Goal: Feedback & Contribution: Submit feedback/report problem

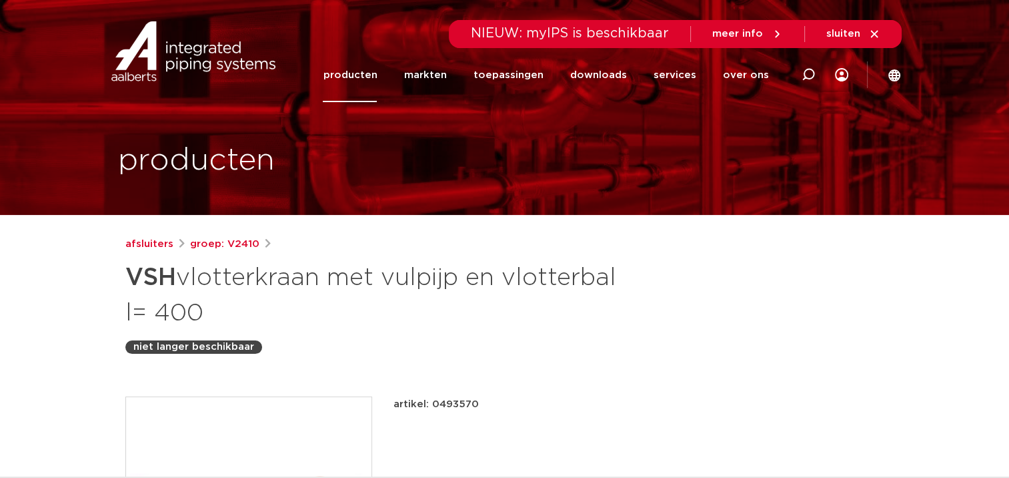
drag, startPoint x: 106, startPoint y: 267, endPoint x: 654, endPoint y: 351, distance: 554.1
copy div "VSH vlotterkraan met vulpijp en vlotterbal l= 400 niet langer beschikbaar"
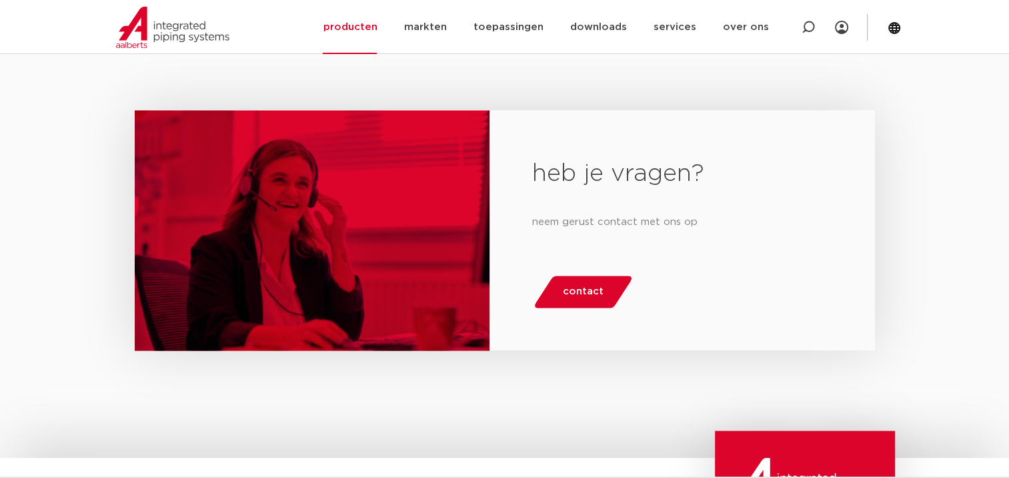
scroll to position [2135, 0]
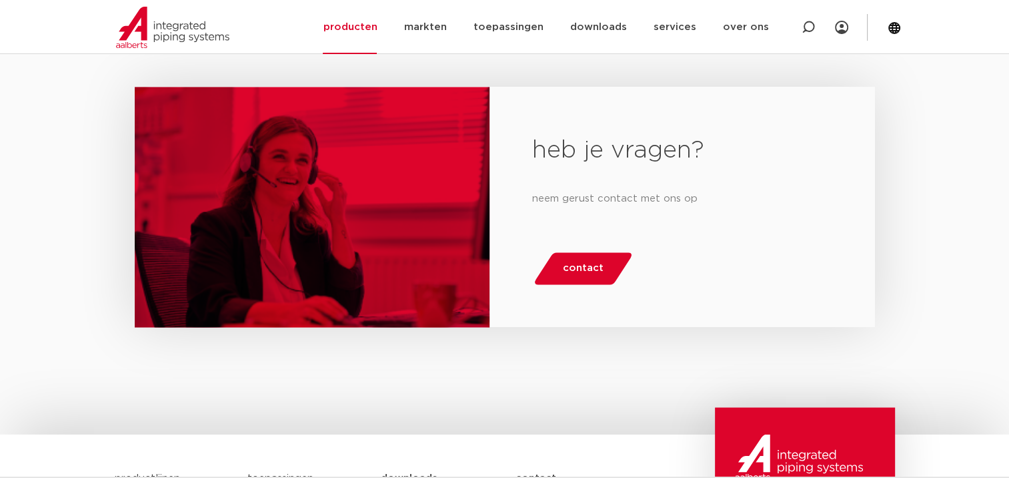
click at [580, 266] on span "contact" at bounding box center [583, 268] width 41 height 21
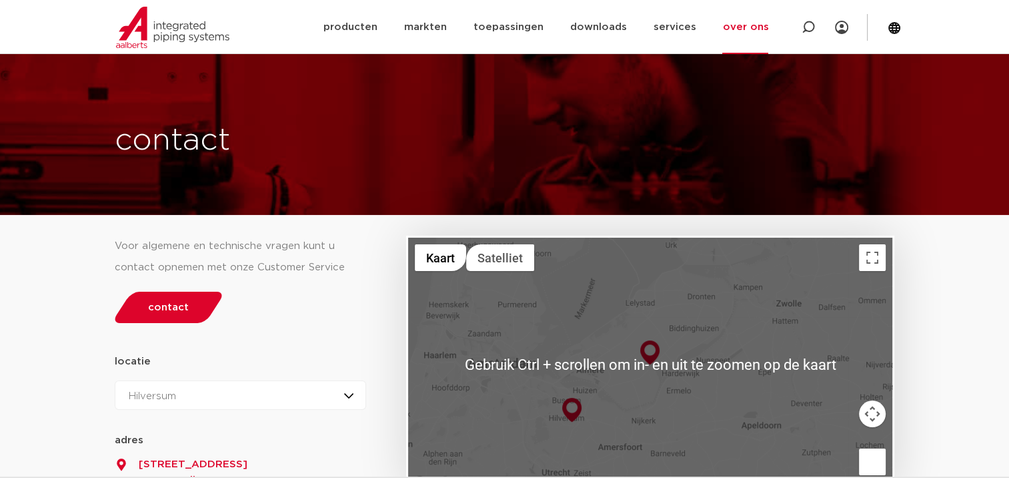
scroll to position [133, 0]
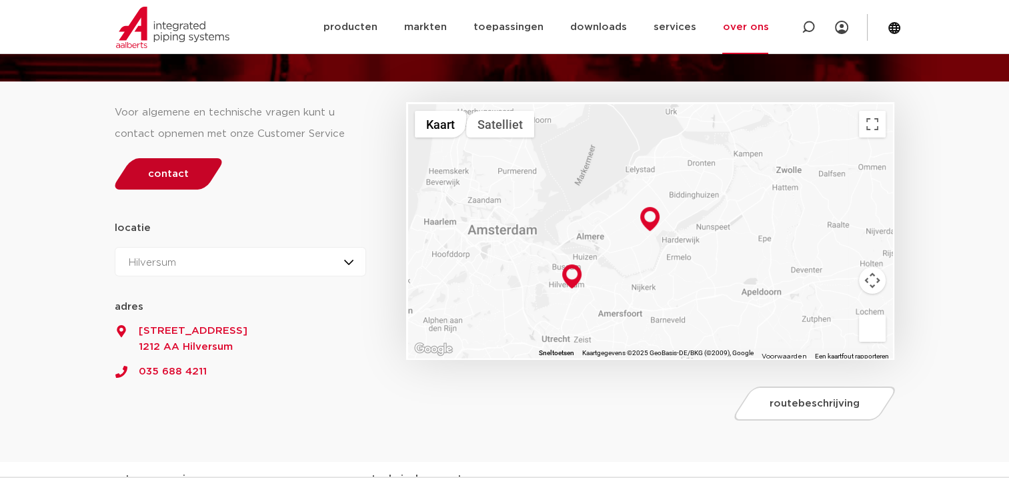
click at [187, 177] on link "contact" at bounding box center [168, 173] width 115 height 31
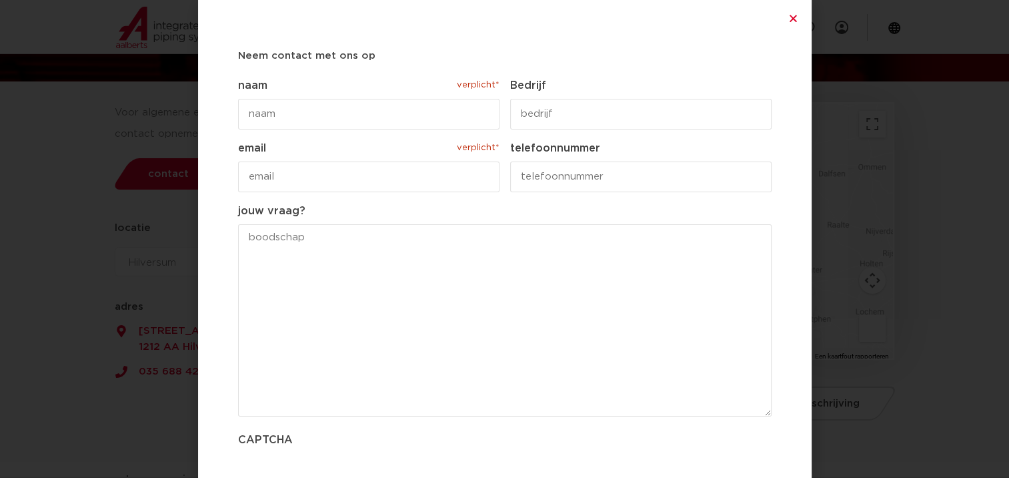
paste textarea "VSH vlotterkraan met vulpijp en vlotterbal l= 400 niet langer beschikbaar"
type textarea "VSH vlotterkraan met vulpijp en vlotterbal l= 400 niet langer beschikbaar"
click at [251, 120] on input "naam verplicht*" at bounding box center [369, 114] width 262 height 31
type input "Patrice Schoenmakers"
click at [255, 173] on input "email verplicht*" at bounding box center [369, 176] width 262 height 31
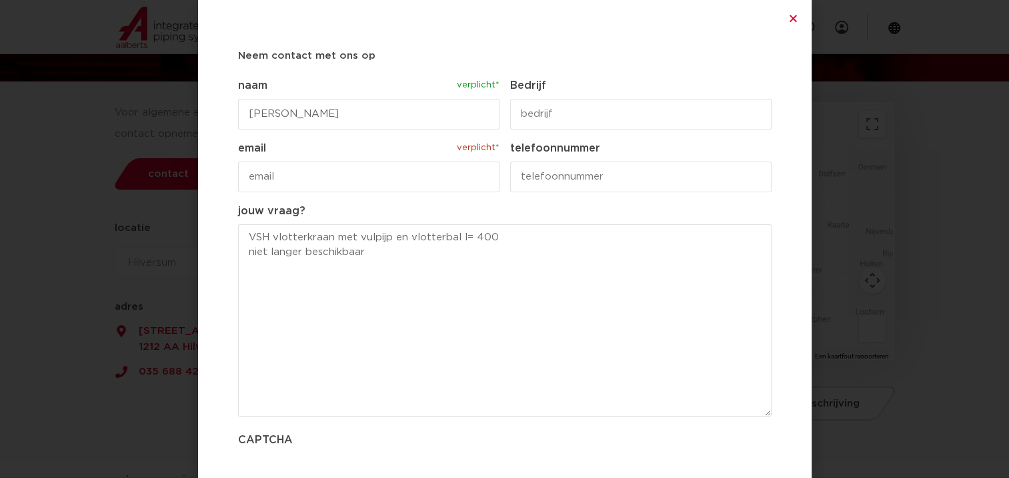
type input "schoentje2011@hotmail.com"
click at [536, 188] on input "telefoonnummer" at bounding box center [641, 176] width 262 height 31
type input "0630418276"
click at [584, 241] on textarea "VSH vlotterkraan met vulpijp en vlotterbal l= 400 niet langer beschikbaar" at bounding box center [505, 320] width 534 height 192
click at [244, 236] on textarea "VSH vlotterkraan met vulpijp en vlotterbal l= 400 niet langer beschikbaar" at bounding box center [505, 320] width 534 height 192
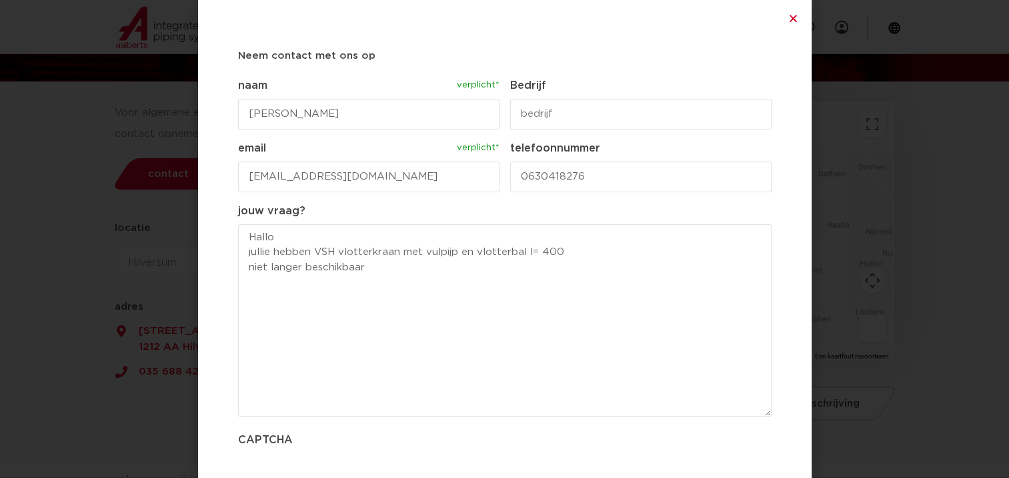
click at [569, 254] on textarea "Hallo jullie hebben VSH vlotterkraan met vulpijp en vlotterbal l= 400 niet lang…" at bounding box center [505, 320] width 534 height 192
drag, startPoint x: 372, startPoint y: 282, endPoint x: 245, endPoint y: 286, distance: 126.8
click at [245, 286] on textarea "Hallo jullie hebben VSH vlotterkraan met vulpijp en vlotterbal l= 400 nog op de…" at bounding box center [505, 320] width 534 height 192
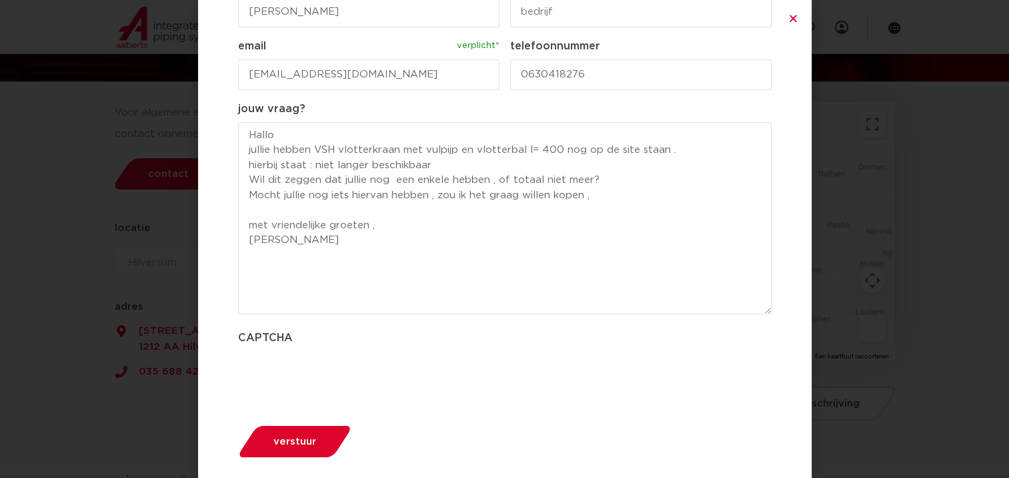
scroll to position [104, 0]
type textarea "Hallo jullie hebben VSH vlotterkraan met vulpijp en vlotterbal l= 400 nog op de…"
click at [301, 436] on span "verstuur" at bounding box center [295, 439] width 43 height 10
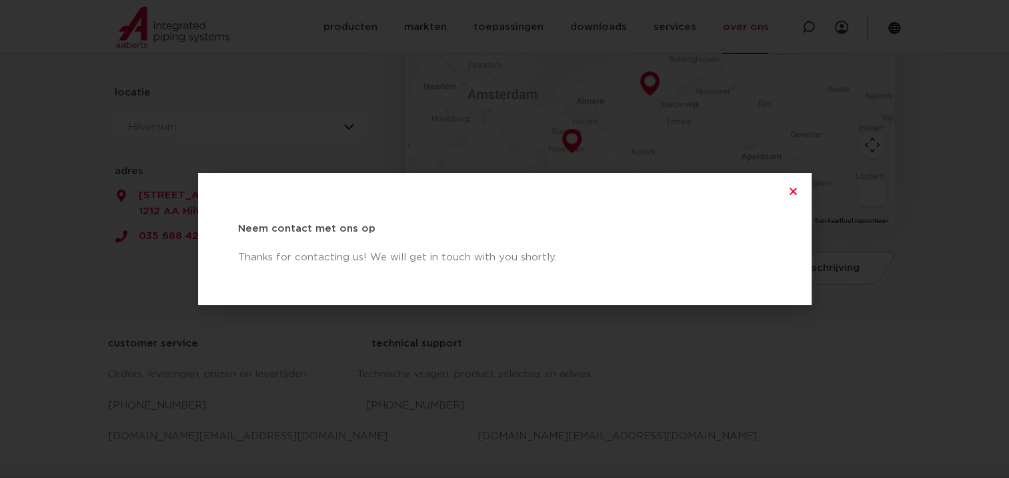
scroll to position [316, 0]
click at [795, 193] on icon "Close" at bounding box center [794, 191] width 10 height 10
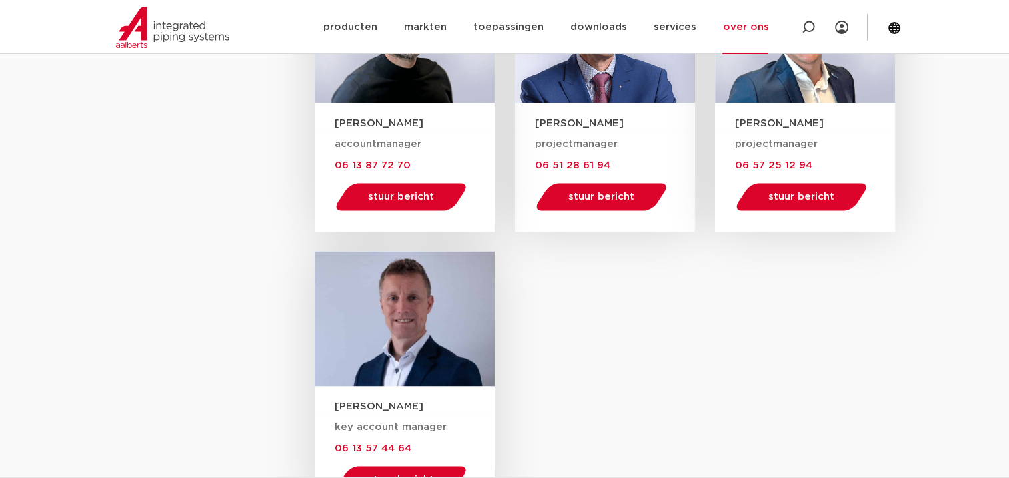
scroll to position [1857, 0]
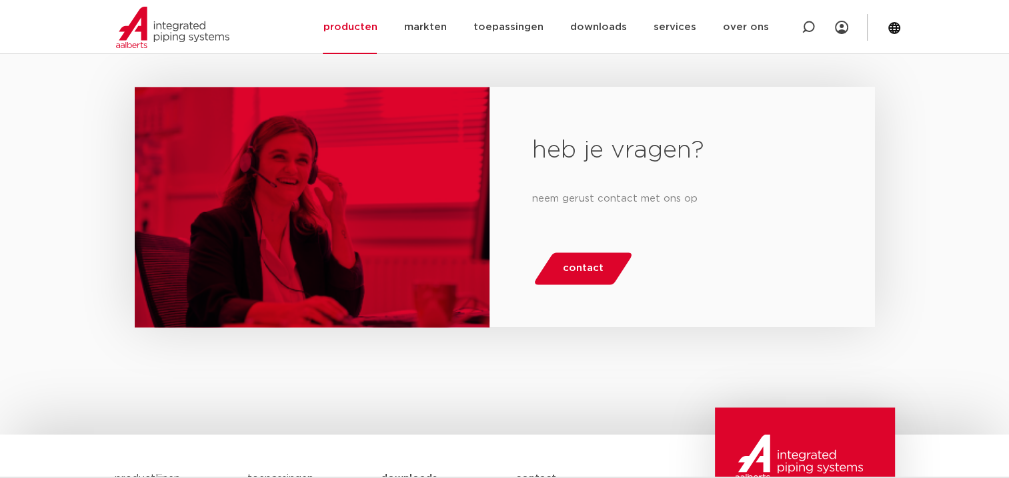
scroll to position [2135, 0]
